Goal: Use online tool/utility: Utilize a website feature to perform a specific function

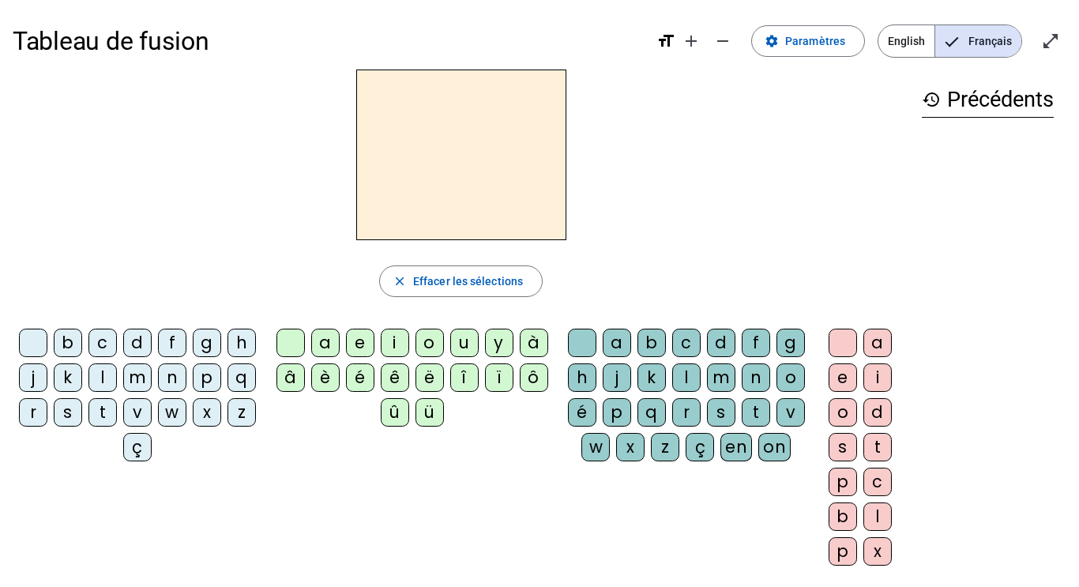
click at [152, 385] on div "m" at bounding box center [137, 377] width 28 height 28
click at [321, 344] on div "a" at bounding box center [325, 343] width 28 height 28
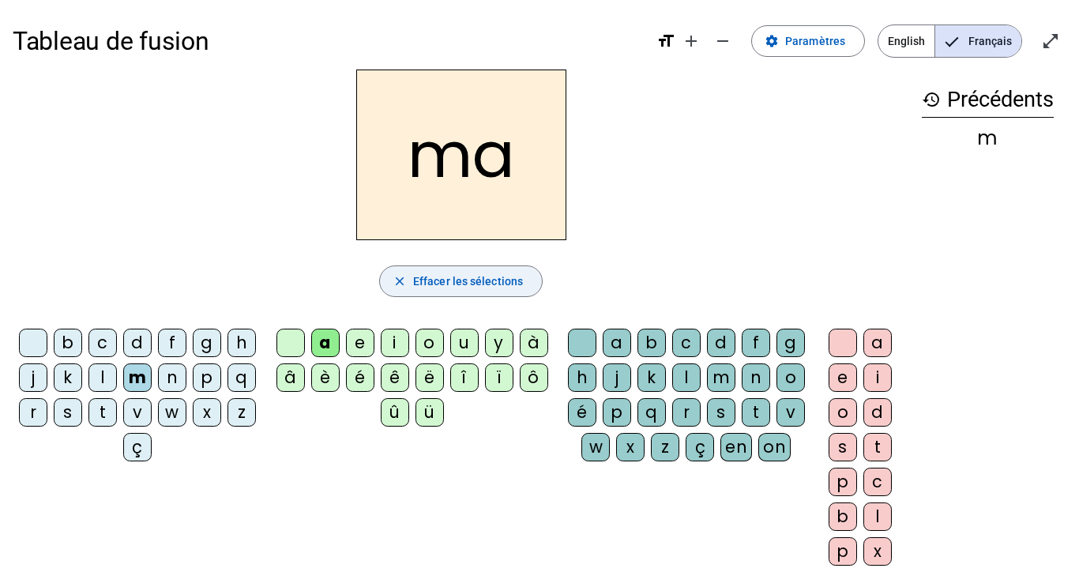
click at [465, 284] on span "Effacer les sélections" at bounding box center [468, 281] width 110 height 19
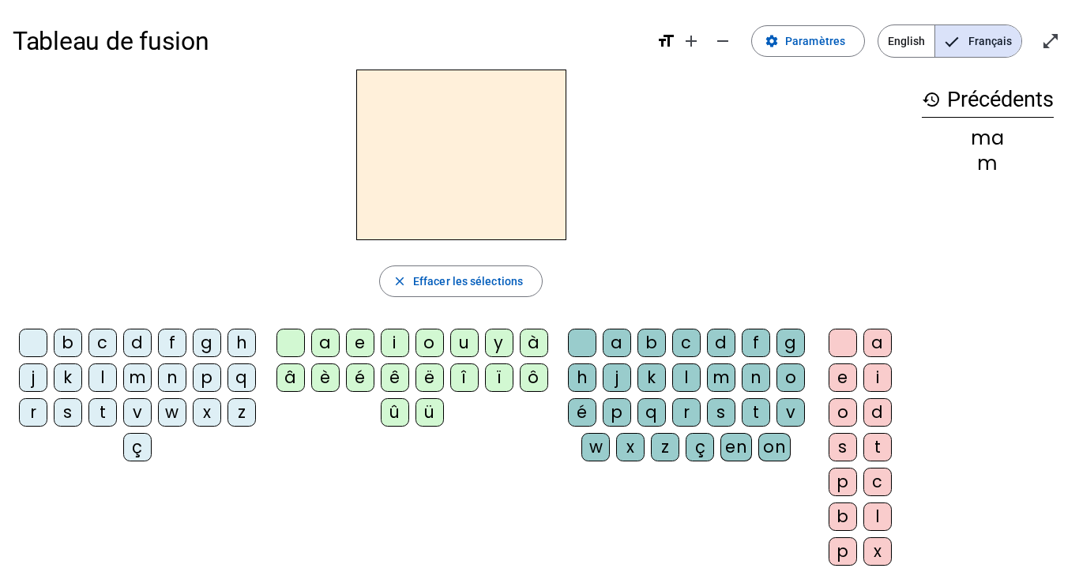
click at [117, 411] on div "t" at bounding box center [102, 412] width 28 height 28
click at [324, 343] on div "a" at bounding box center [325, 343] width 28 height 28
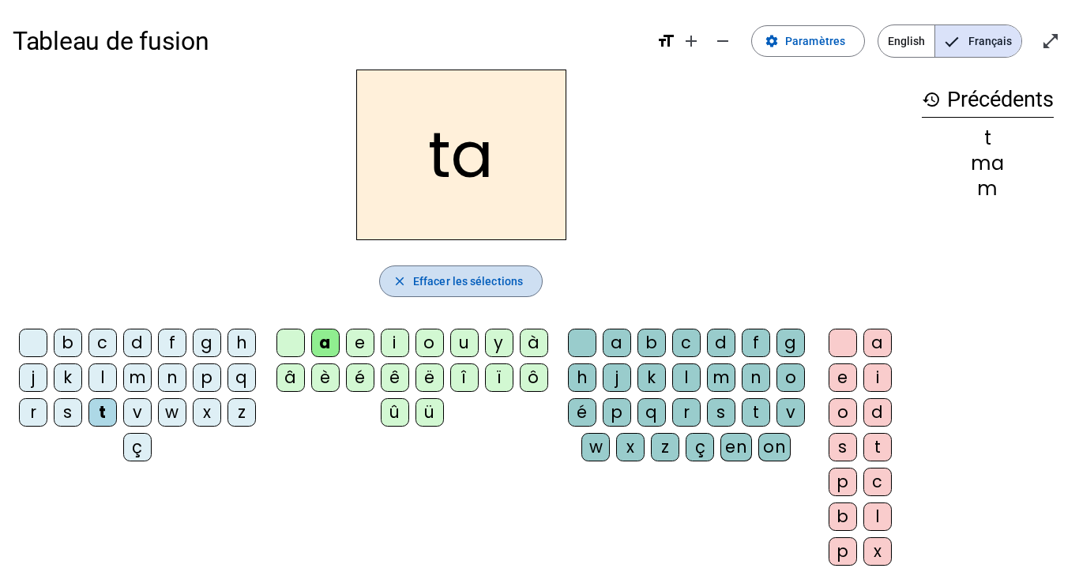
click at [451, 272] on span "Effacer les sélections" at bounding box center [468, 281] width 110 height 19
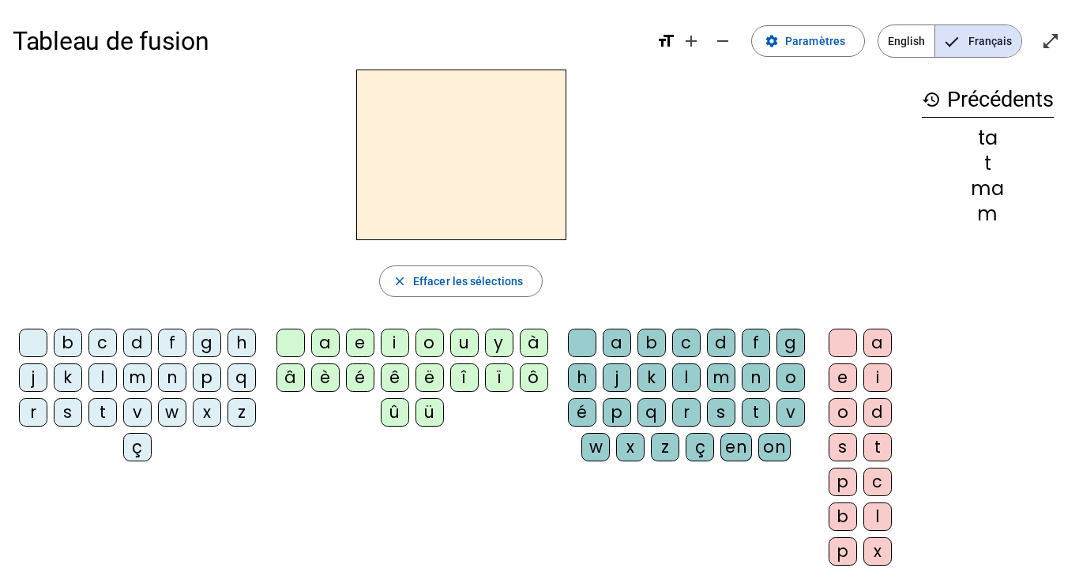
click at [117, 371] on div "l" at bounding box center [102, 377] width 28 height 28
click at [324, 347] on div "a" at bounding box center [325, 343] width 28 height 28
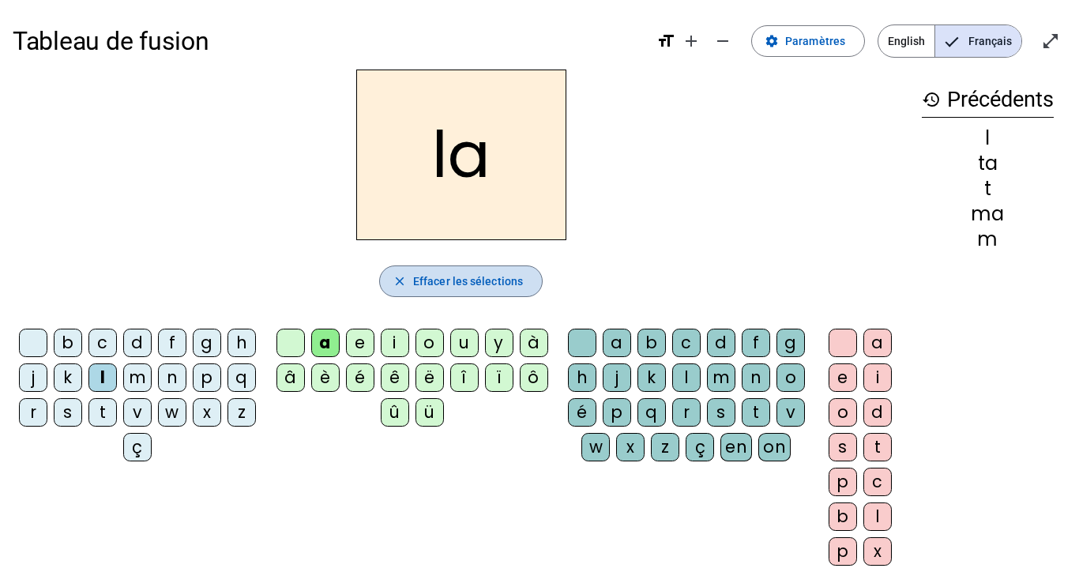
click at [505, 269] on span "button" at bounding box center [461, 281] width 162 height 38
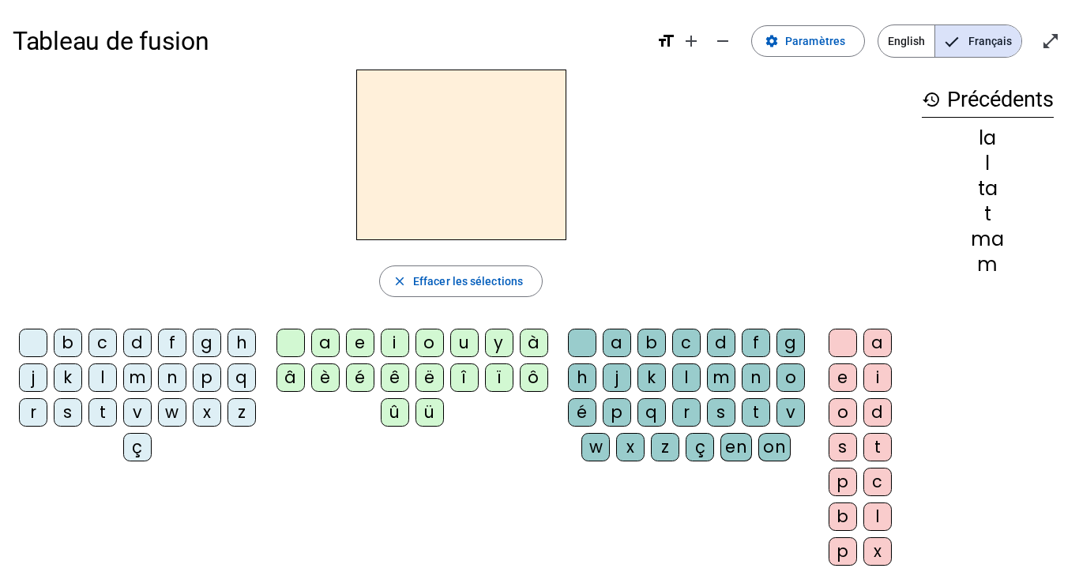
click at [82, 419] on div "s" at bounding box center [68, 412] width 28 height 28
click at [328, 335] on div "a" at bounding box center [325, 343] width 28 height 28
